Goal: Task Accomplishment & Management: Use online tool/utility

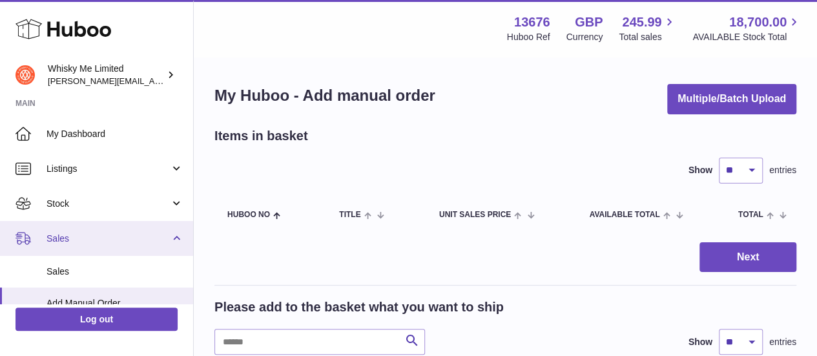
scroll to position [194, 0]
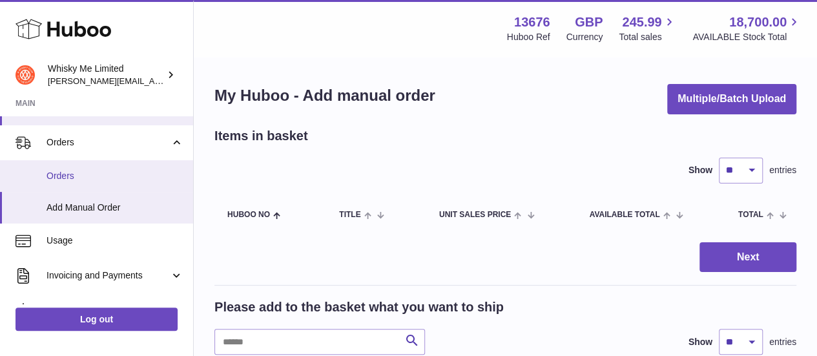
click at [97, 181] on span "Orders" at bounding box center [115, 176] width 137 height 12
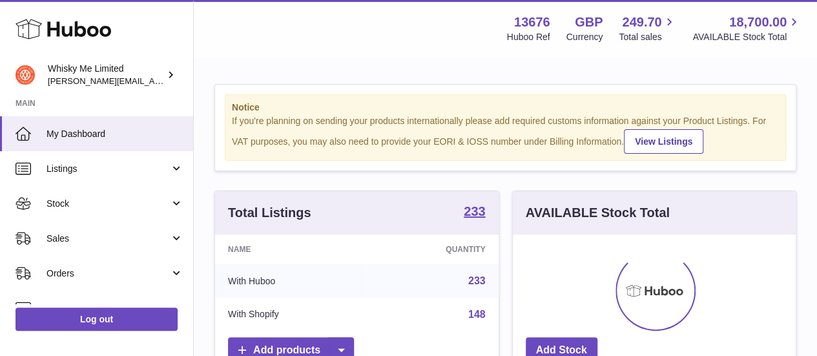
scroll to position [202, 283]
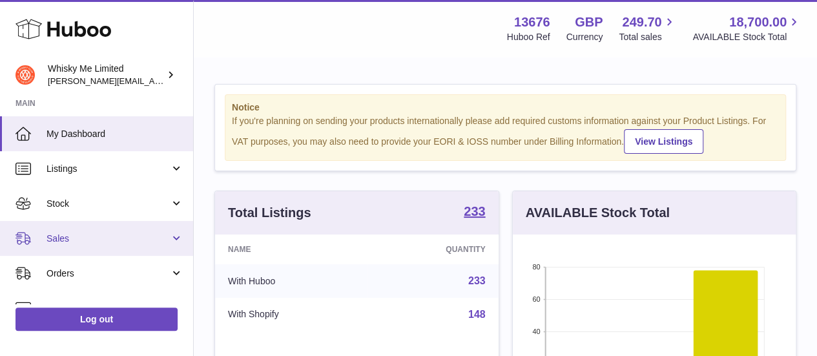
click at [90, 236] on span "Sales" at bounding box center [108, 239] width 123 height 12
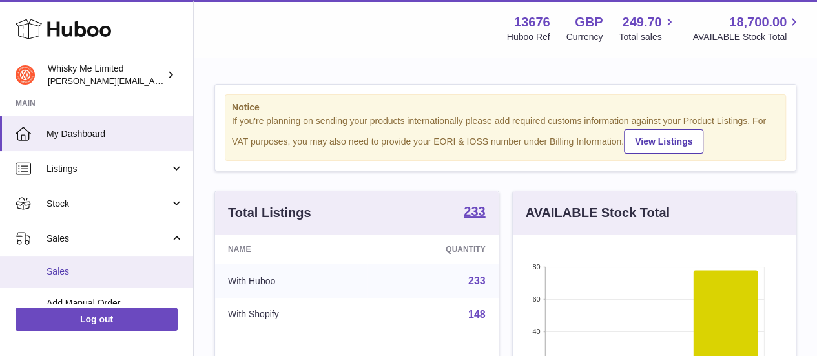
scroll to position [65, 0]
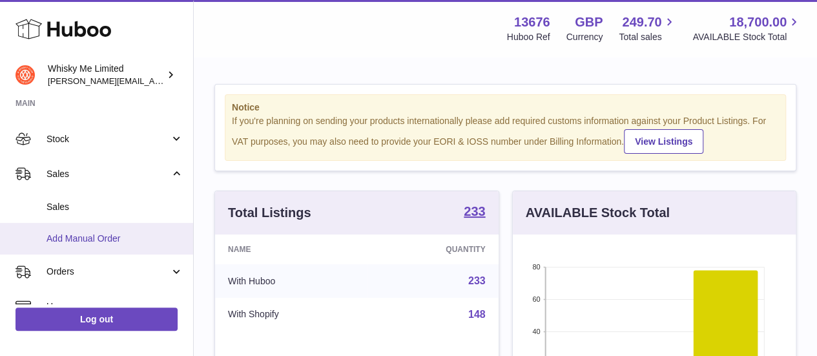
click at [49, 235] on span "Add Manual Order" at bounding box center [115, 239] width 137 height 12
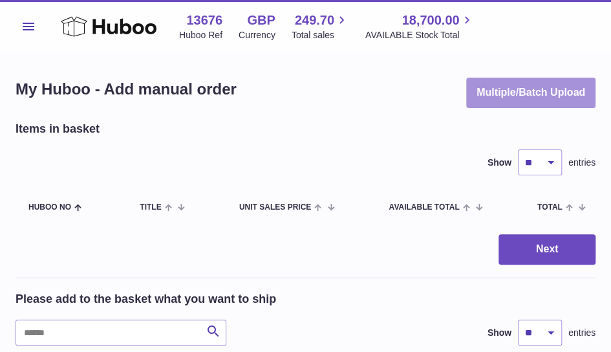
click at [523, 98] on button "Multiple/Batch Upload" at bounding box center [530, 93] width 129 height 30
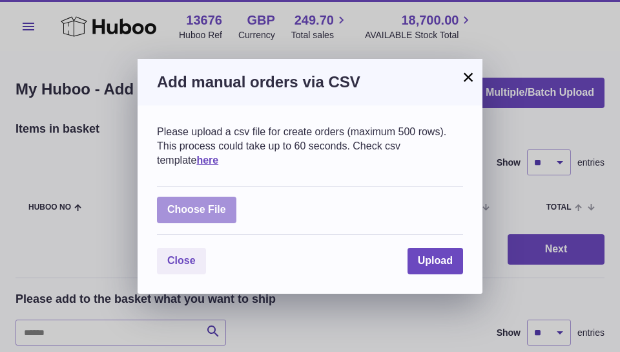
click at [195, 203] on label at bounding box center [196, 209] width 79 height 26
click at [226, 203] on input "file" at bounding box center [226, 203] width 1 height 1
type input "**********"
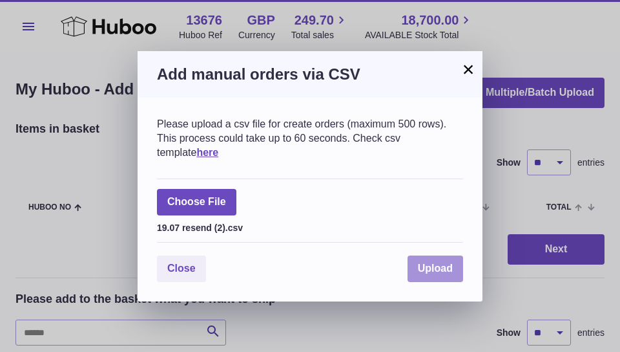
click at [429, 266] on span "Upload" at bounding box center [435, 267] width 35 height 11
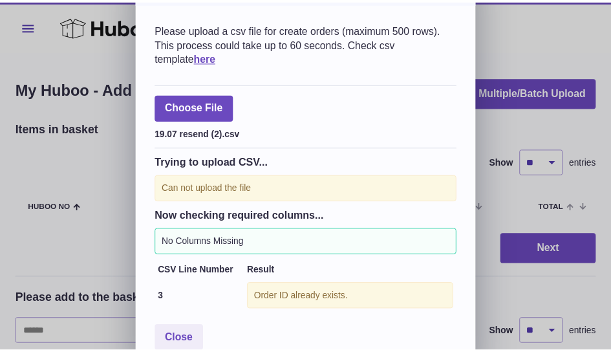
scroll to position [63, 0]
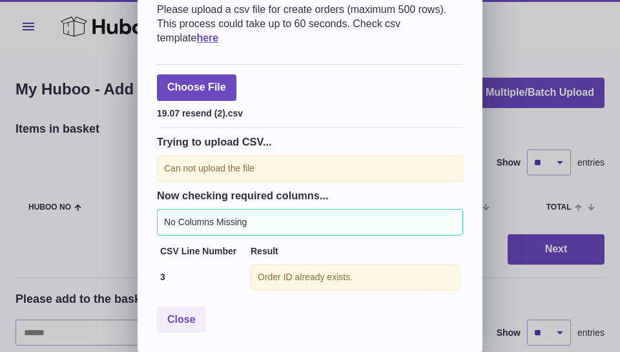
click at [302, 229] on div "No Columns Missing" at bounding box center [310, 222] width 306 height 26
click at [383, 223] on div "No Columns Missing" at bounding box center [310, 222] width 306 height 26
click at [181, 319] on span "Close" at bounding box center [181, 318] width 28 height 11
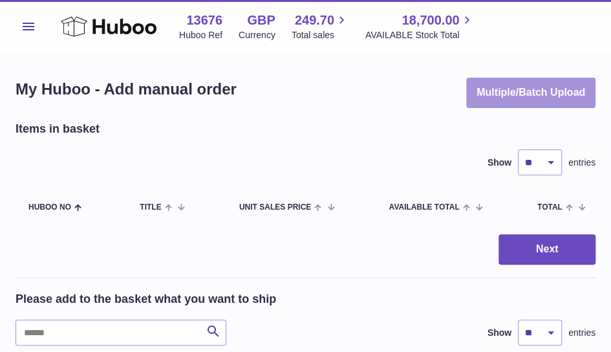
click at [534, 92] on button "Multiple/Batch Upload" at bounding box center [530, 93] width 129 height 30
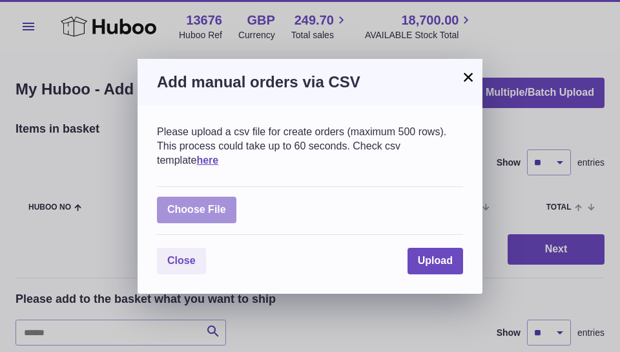
click at [215, 207] on label at bounding box center [196, 209] width 79 height 26
click at [226, 204] on input "file" at bounding box center [226, 203] width 1 height 1
type input "**********"
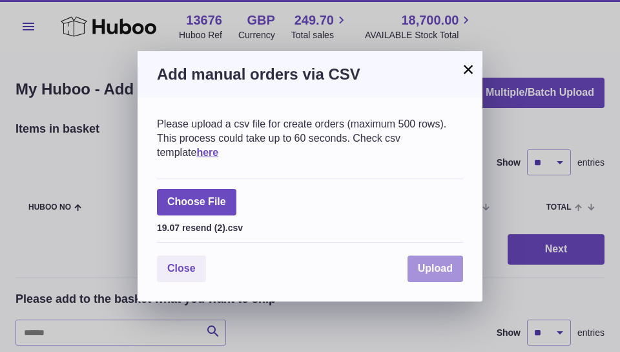
click at [435, 264] on span "Upload" at bounding box center [435, 267] width 35 height 11
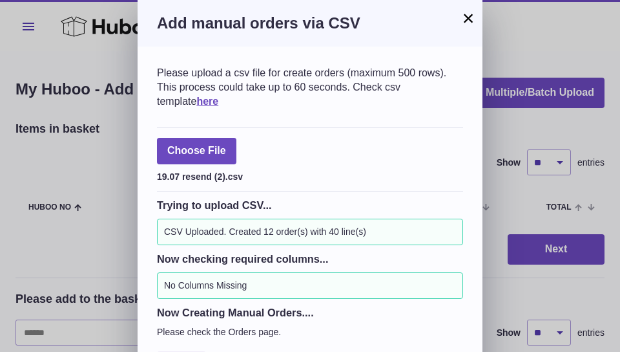
click at [463, 11] on button "×" at bounding box center [469, 18] width 16 height 16
